Goal: Transaction & Acquisition: Purchase product/service

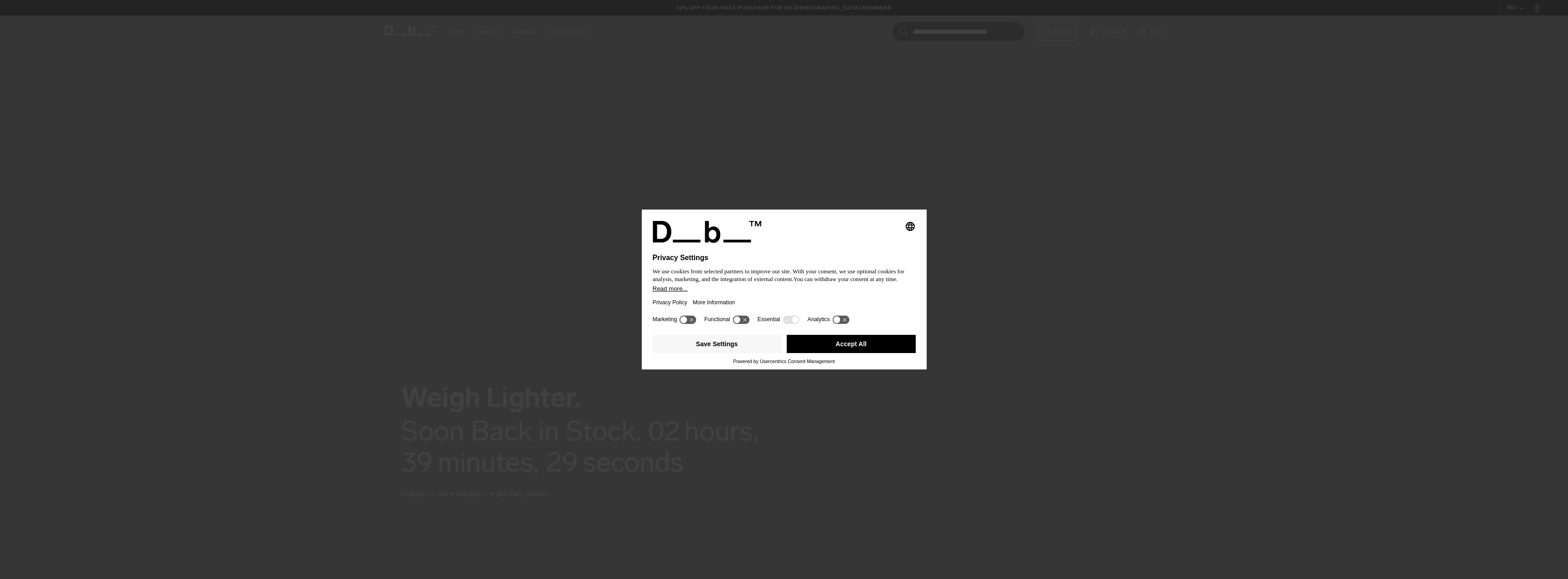
click at [764, 293] on div "Privacy Policy More Information" at bounding box center [784, 302] width 263 height 21
click at [845, 338] on button "Accept All" at bounding box center [851, 344] width 129 height 18
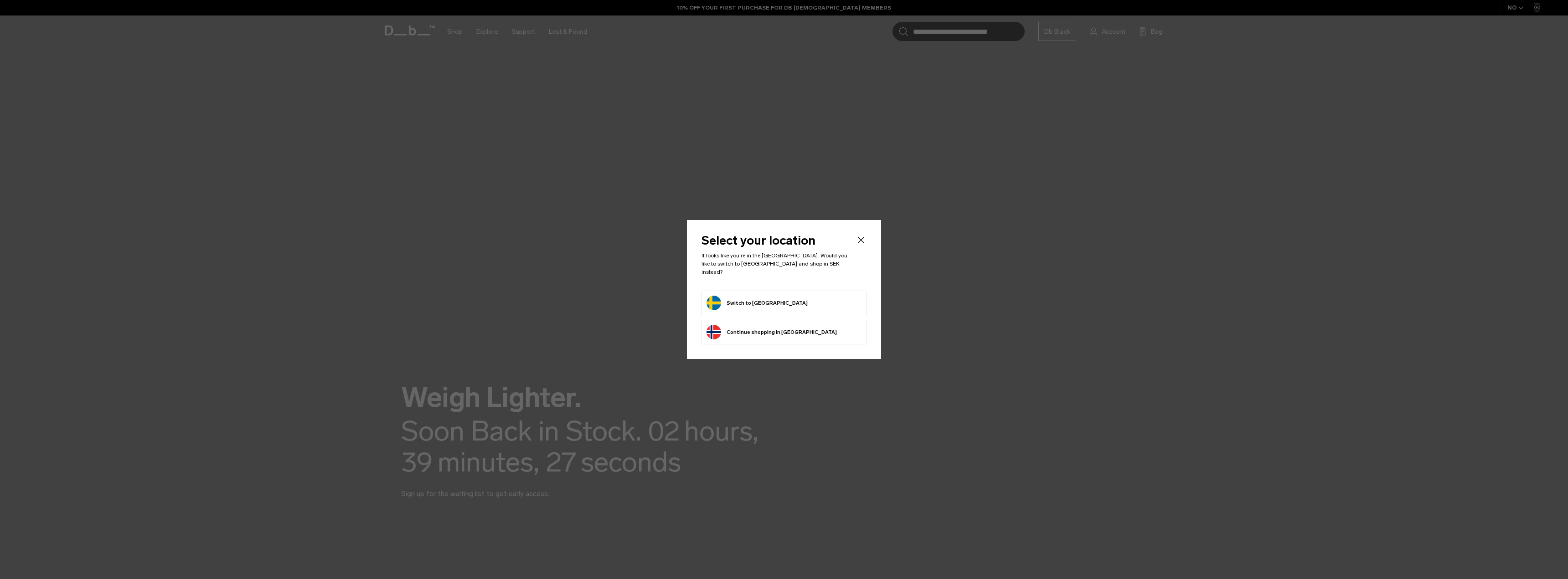
click at [751, 296] on button "Switch to Sweden" at bounding box center [757, 303] width 101 height 15
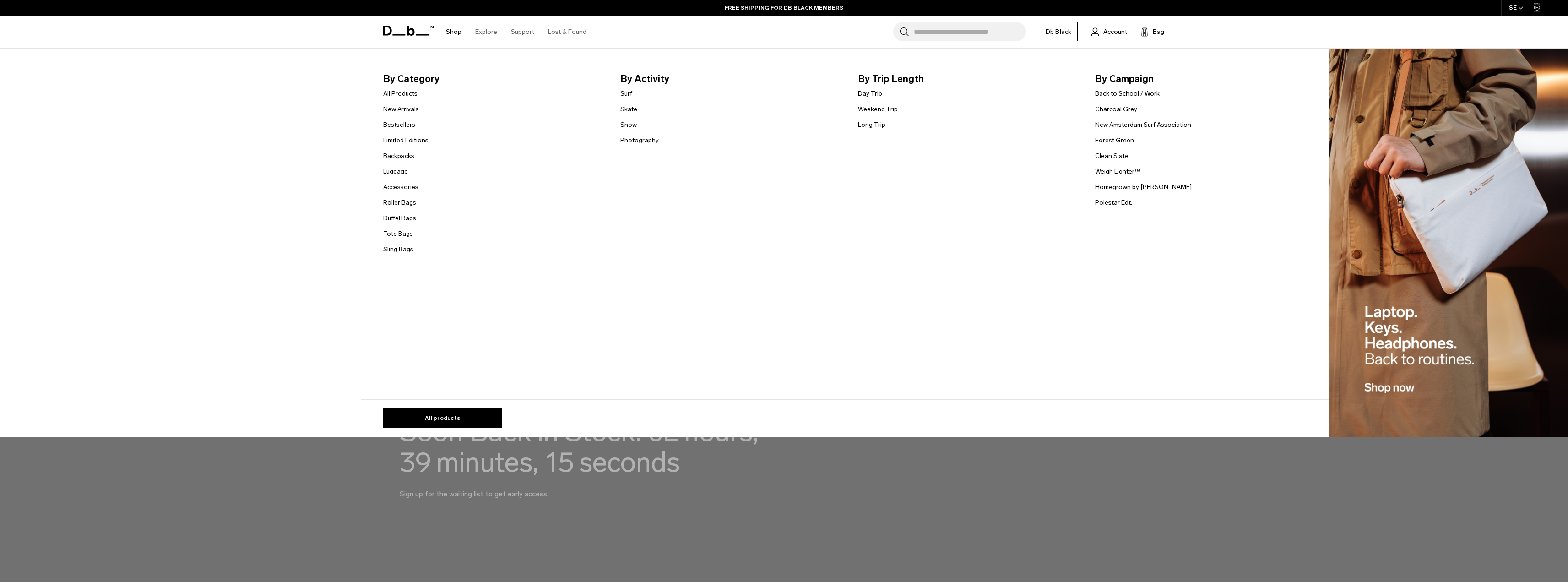
click at [400, 172] on link "Luggage" at bounding box center [396, 172] width 24 height 10
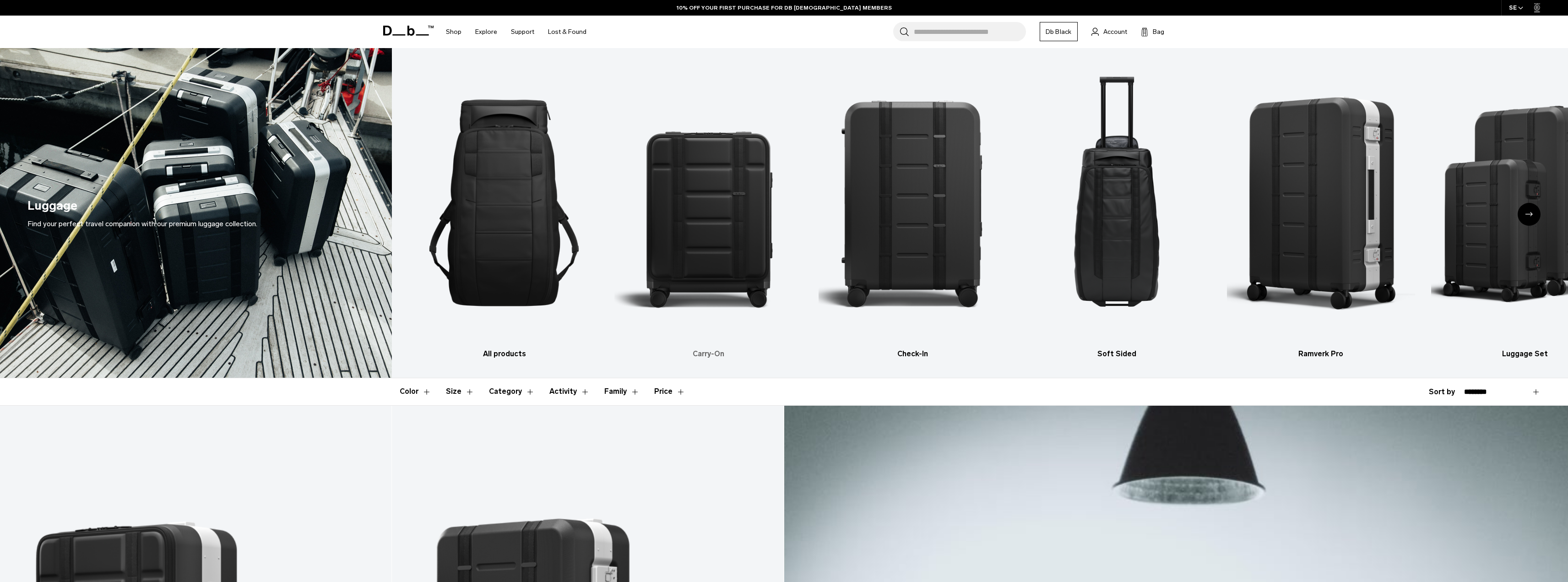
click at [686, 230] on img "2 / 6" at bounding box center [709, 202] width 188 height 282
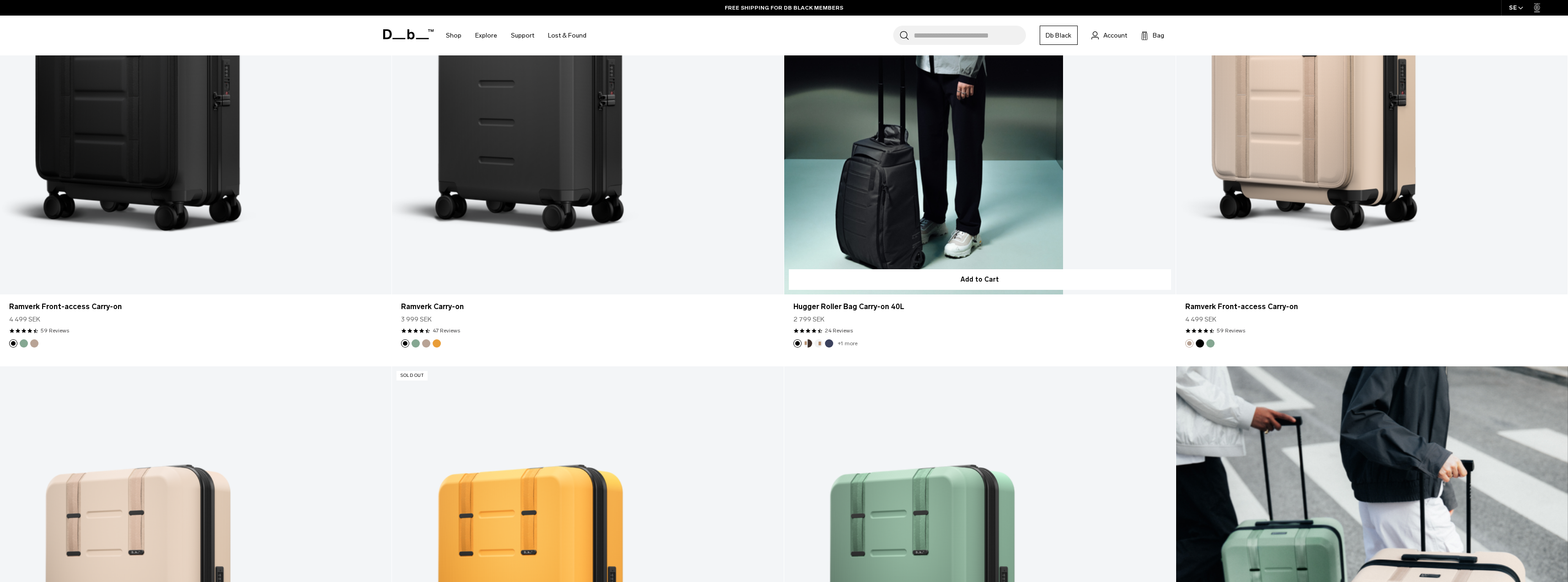
scroll to position [916, 0]
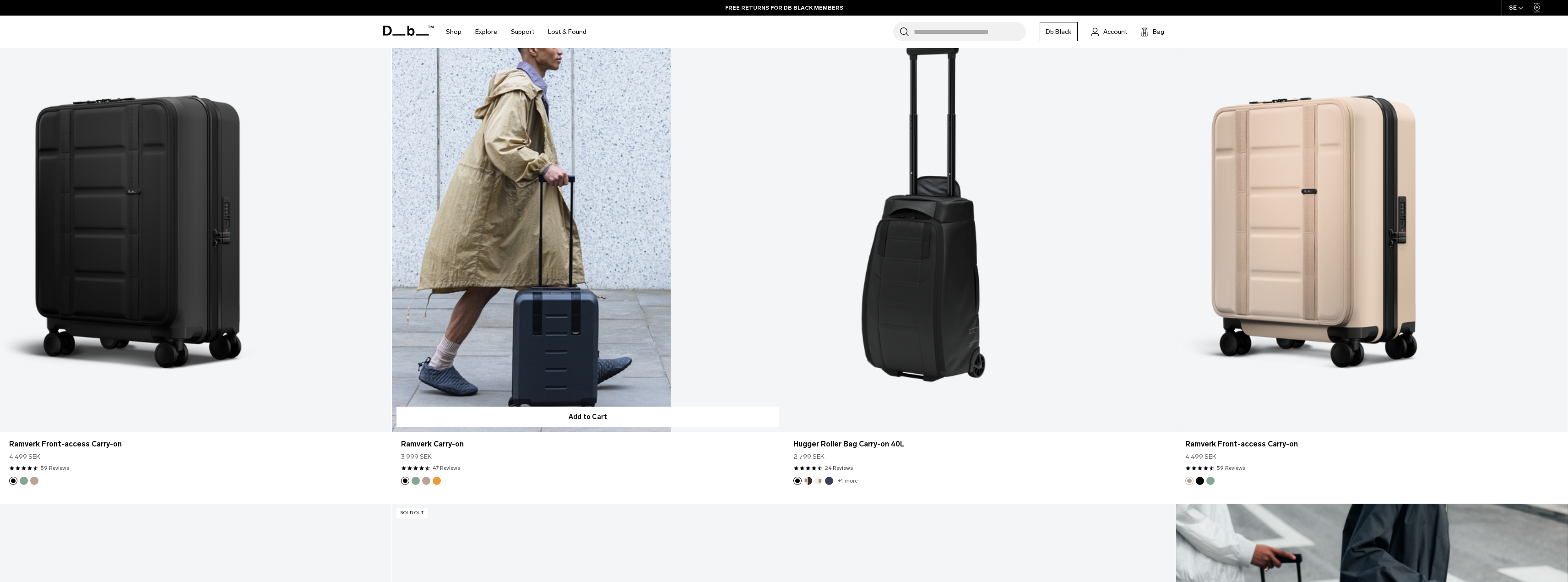
click at [630, 218] on link "Ramverk Carry-on" at bounding box center [587, 214] width 391 height 435
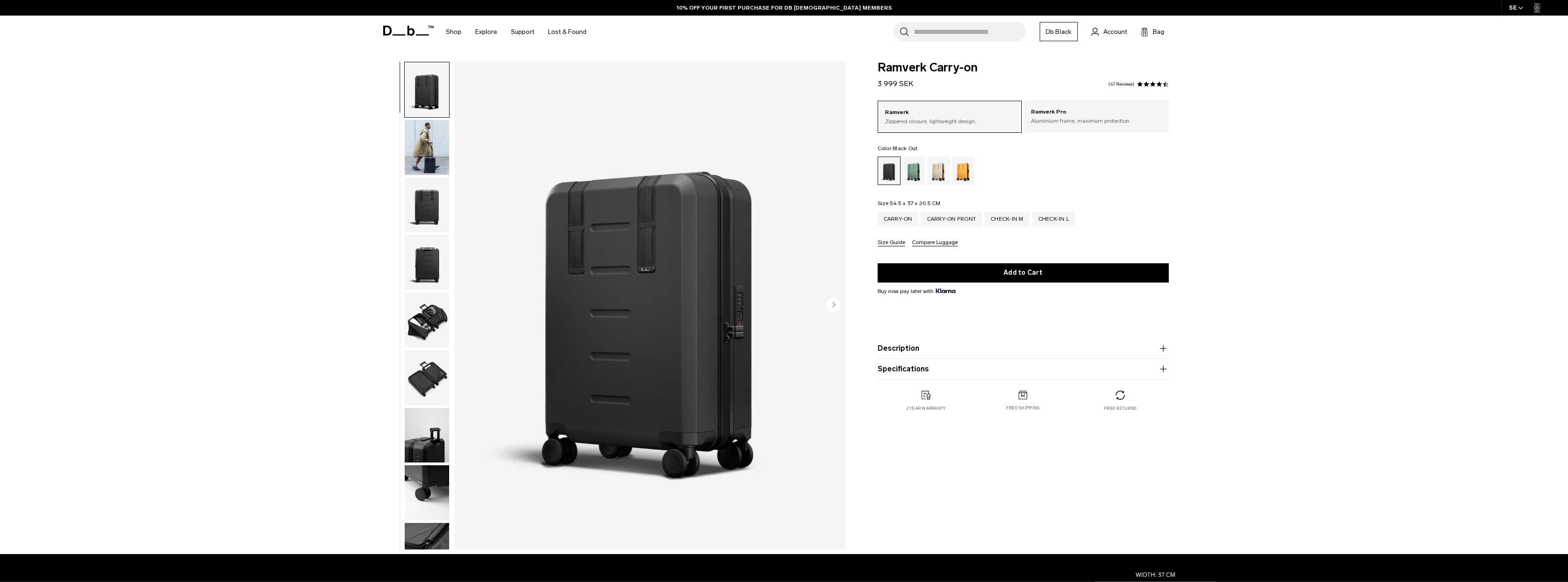
click at [416, 309] on img "button" at bounding box center [427, 320] width 45 height 55
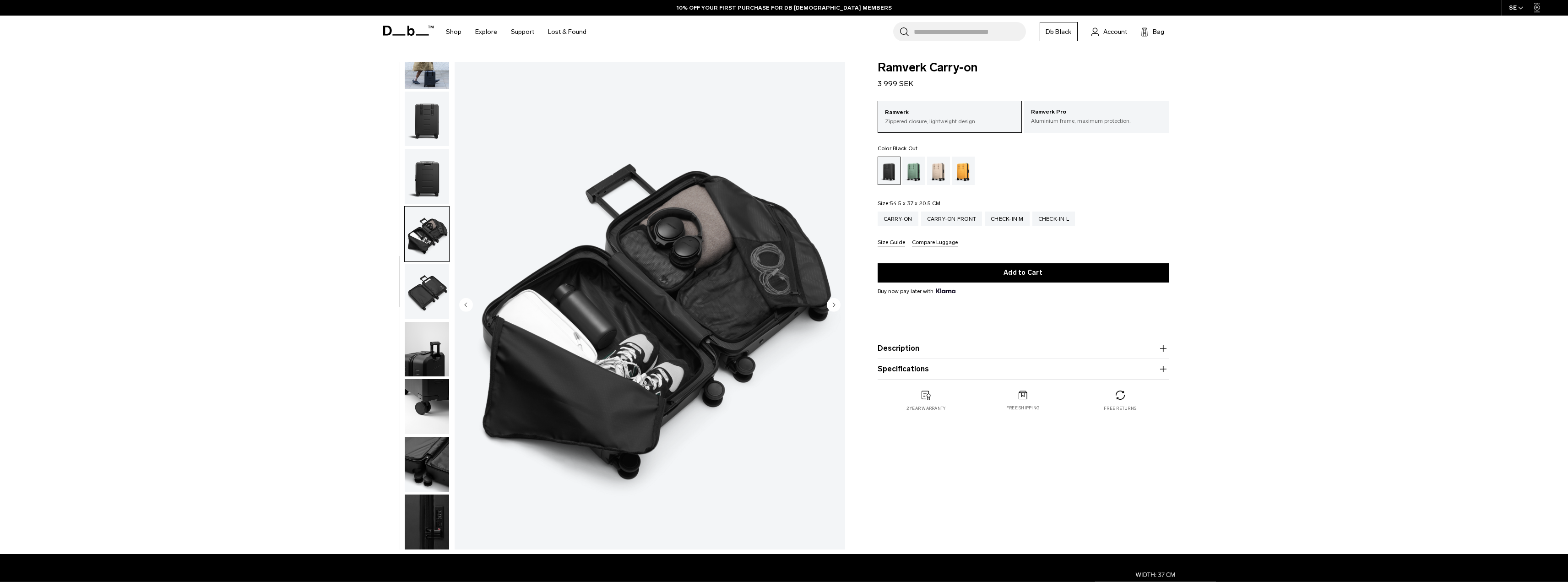
scroll to position [87, 0]
click at [414, 481] on img "button" at bounding box center [427, 464] width 45 height 55
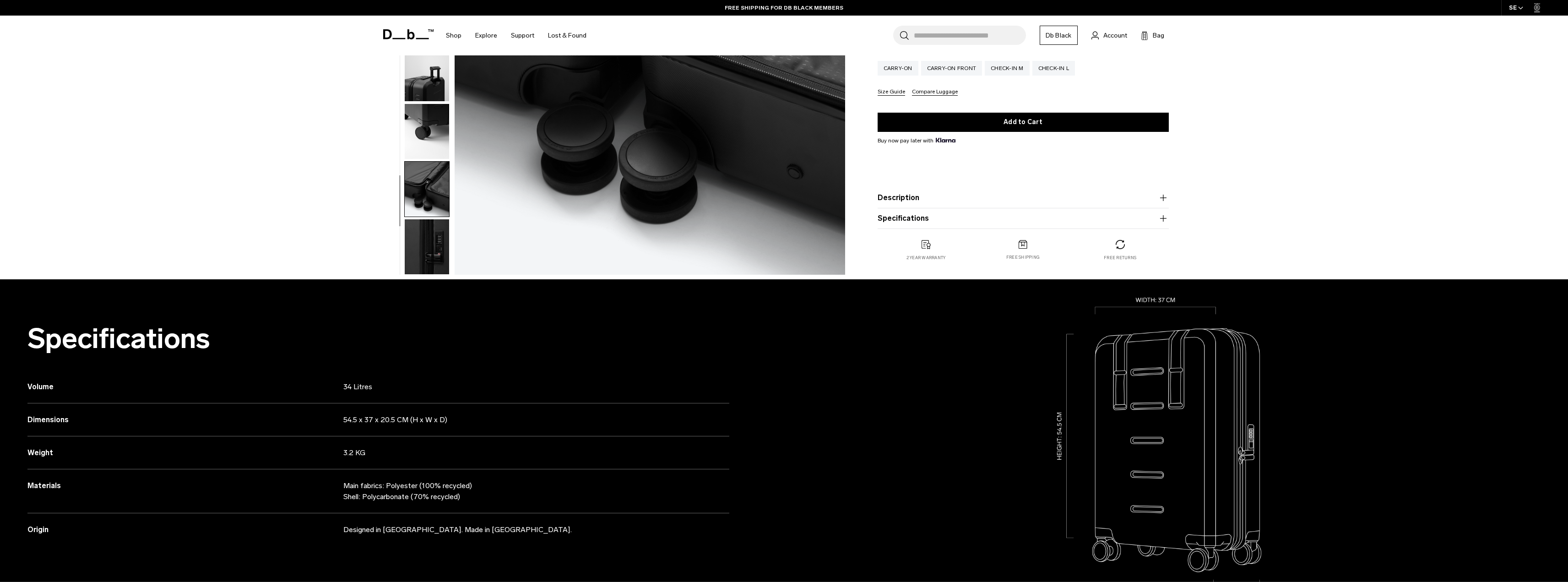
scroll to position [0, 0]
